Goal: Transaction & Acquisition: Purchase product/service

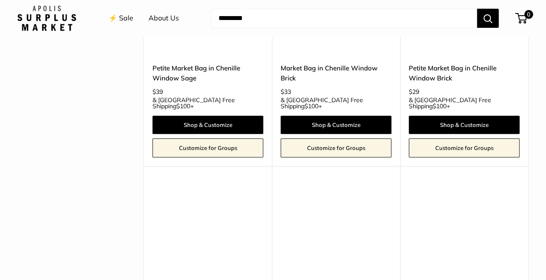
scroll to position [1826, 0]
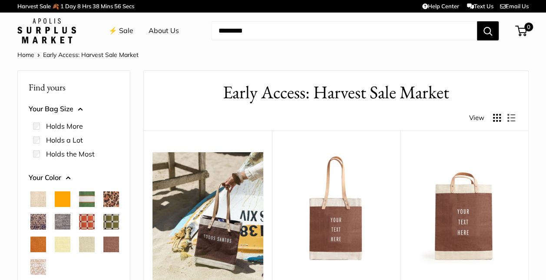
scroll to position [130, 0]
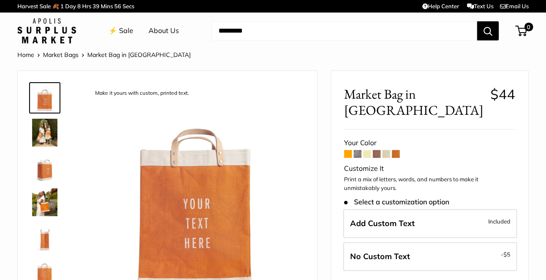
click at [346, 150] on span at bounding box center [348, 154] width 8 height 8
click at [358, 150] on span at bounding box center [358, 154] width 8 height 8
